Goal: Navigation & Orientation: Find specific page/section

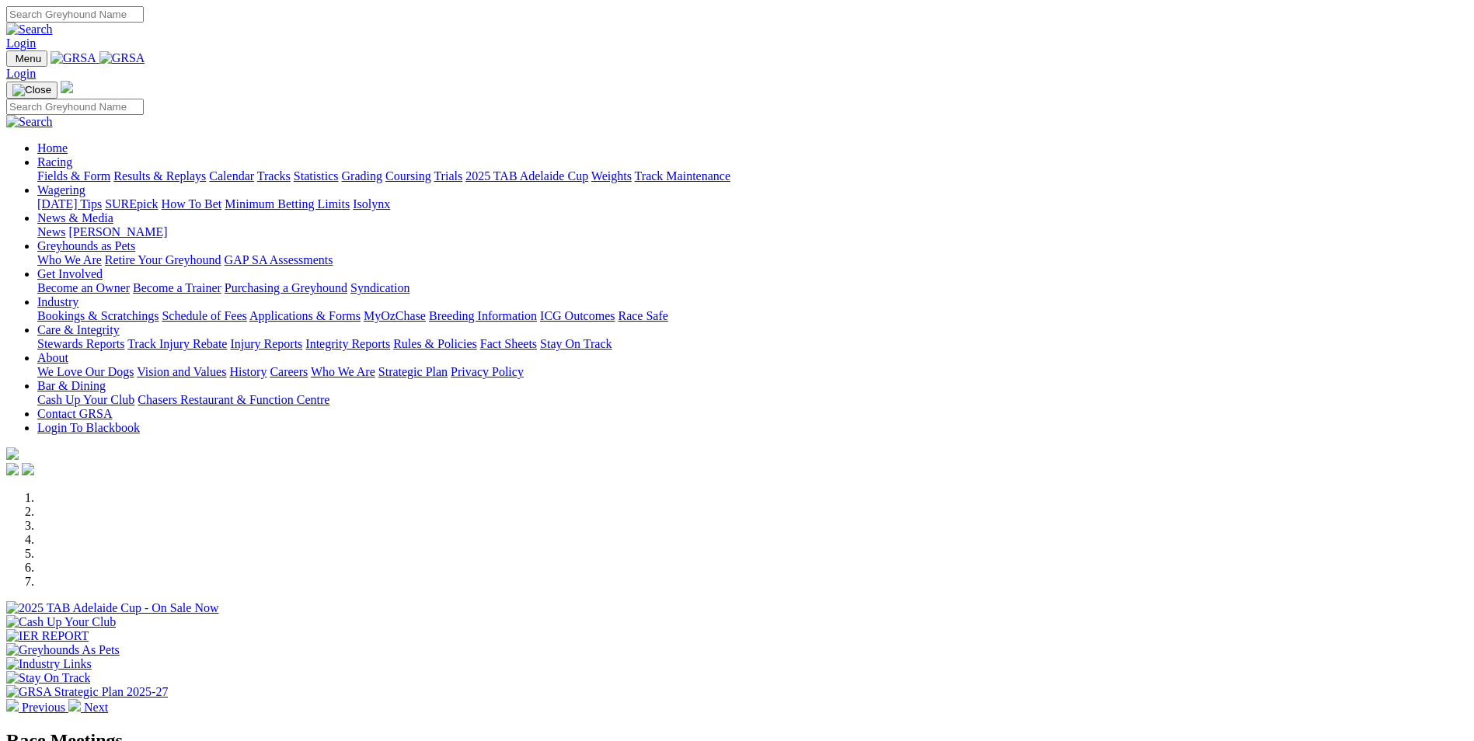
click at [167, 225] on link "[PERSON_NAME]" at bounding box center [117, 231] width 99 height 13
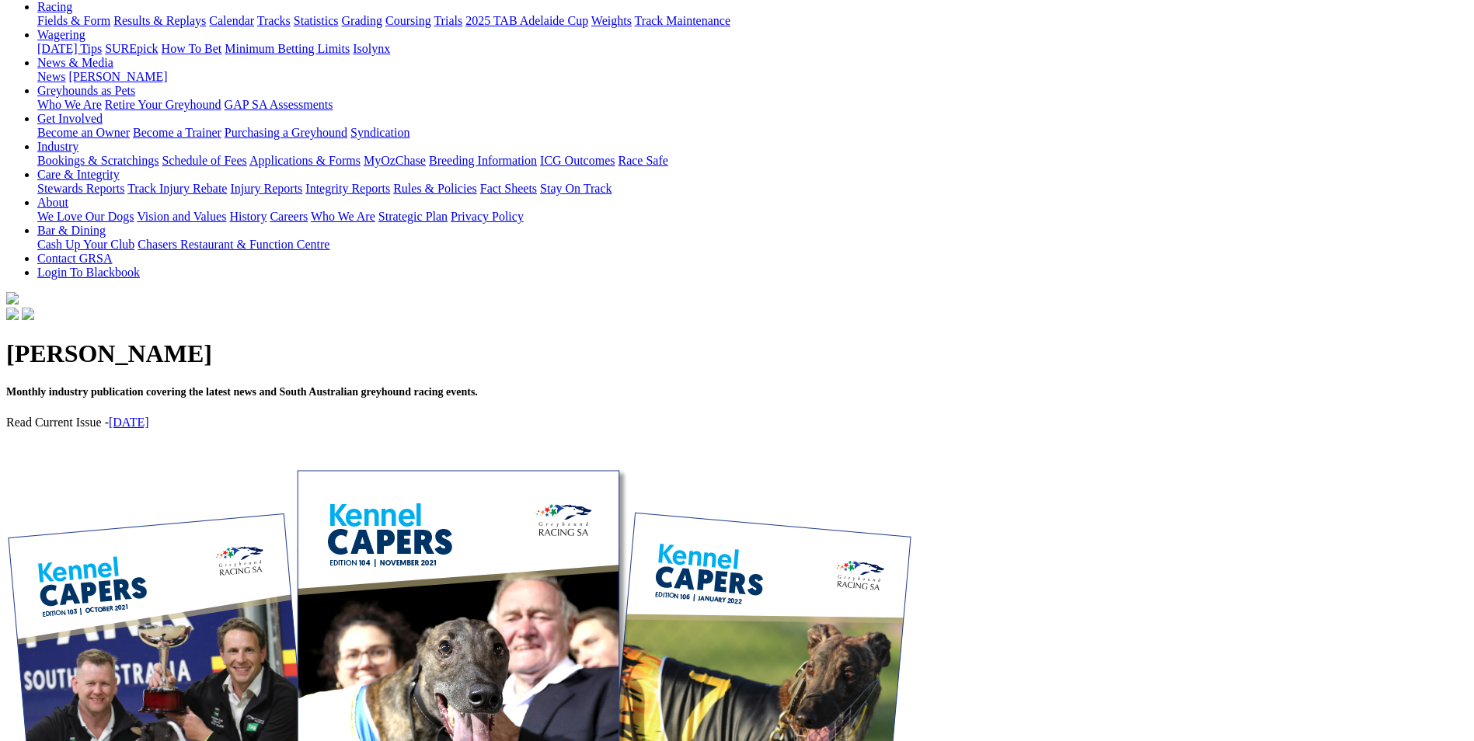
scroll to position [155, 0]
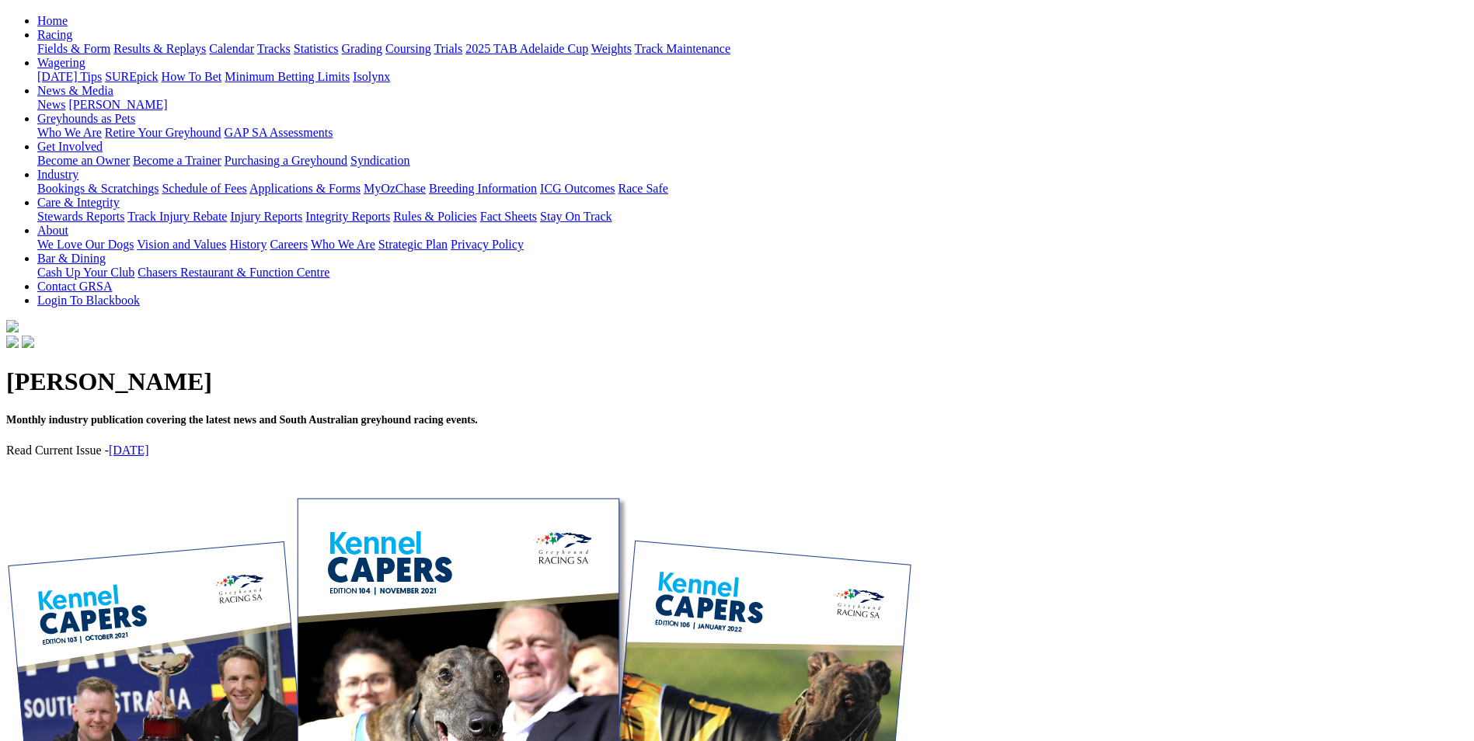
click at [149, 444] on link "August 2025" at bounding box center [129, 450] width 40 height 13
